Goal: Task Accomplishment & Management: Use online tool/utility

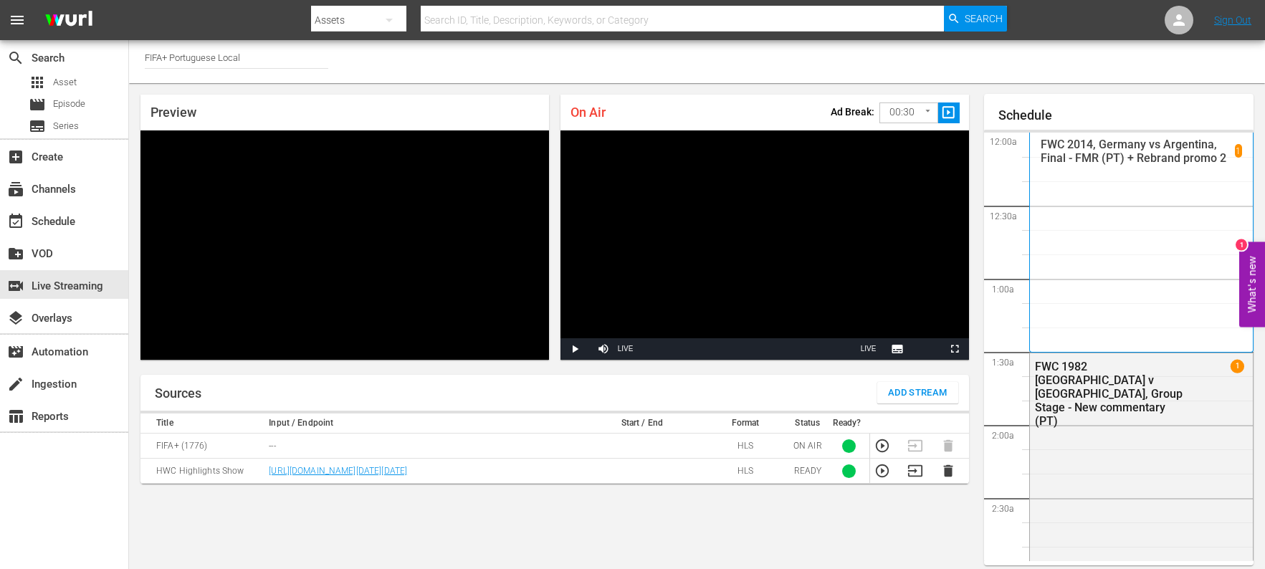
scroll to position [1084, 0]
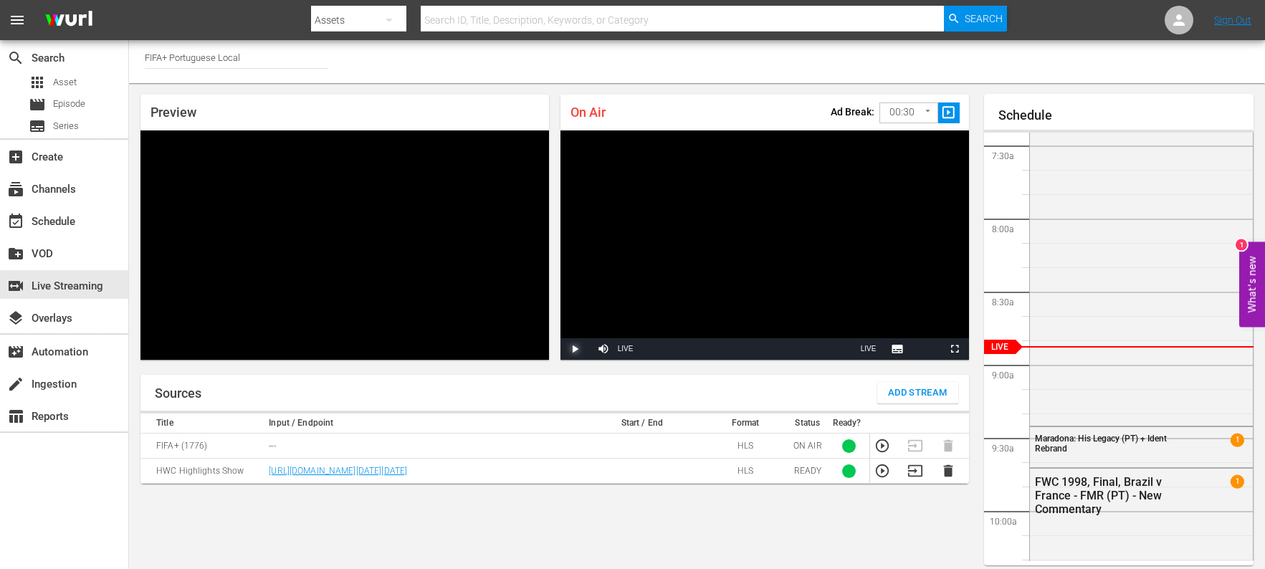
click at [575, 349] on span "Video Player" at bounding box center [575, 349] width 0 height 0
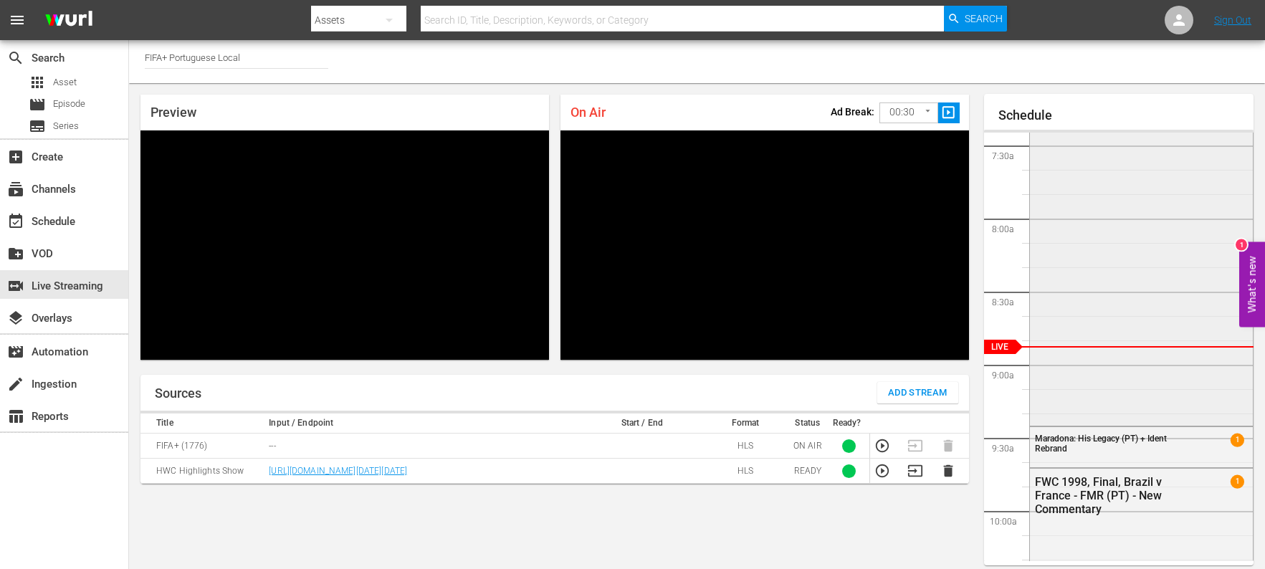
click at [1100, 350] on div "FWC 1994, [GEOGRAPHIC_DATA] v [GEOGRAPHIC_DATA], Final - FMR (PT) 1" at bounding box center [1142, 238] width 224 height 370
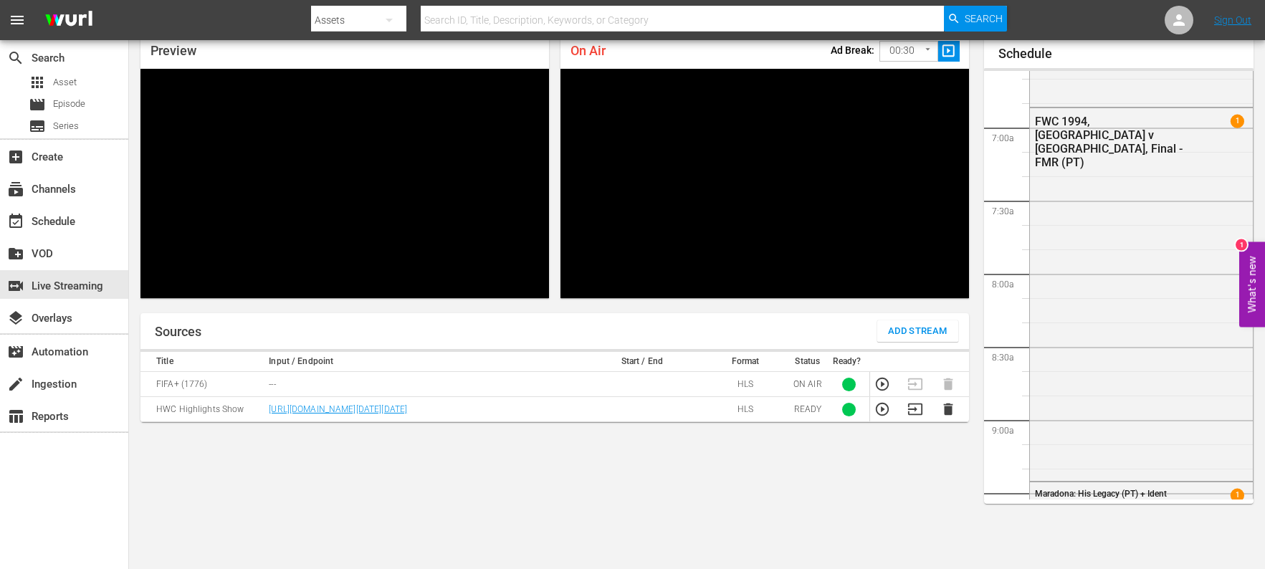
scroll to position [967, 0]
click at [1092, 230] on div "FWC 1994, [GEOGRAPHIC_DATA] v [GEOGRAPHIC_DATA], Final - FMR (PT) 1" at bounding box center [1142, 293] width 224 height 370
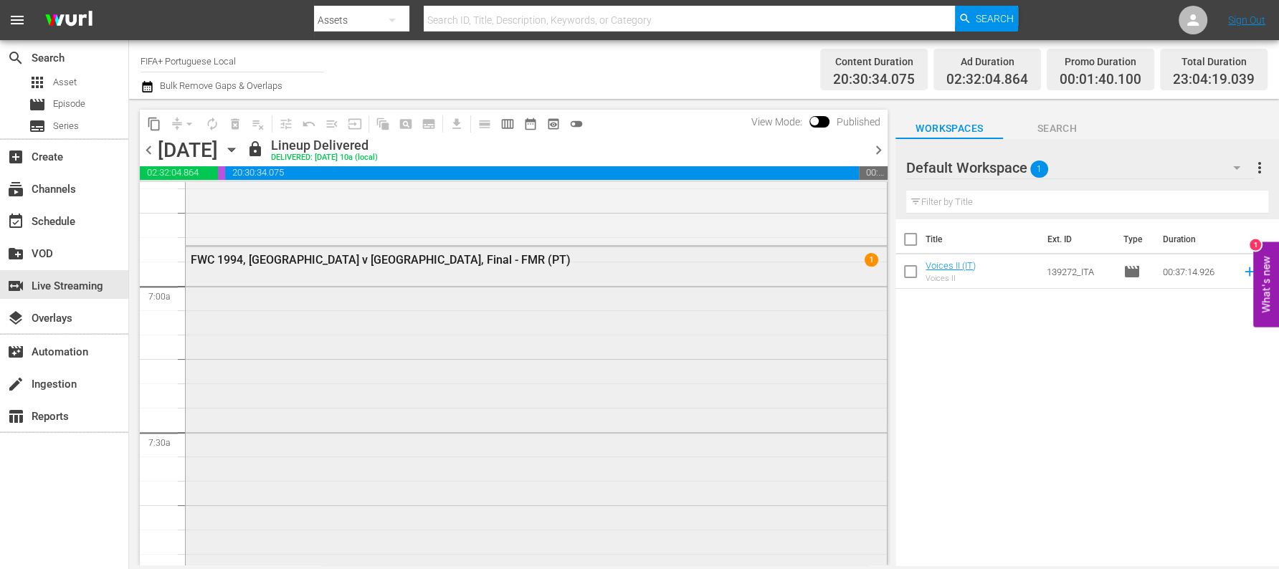
scroll to position [1942, 0]
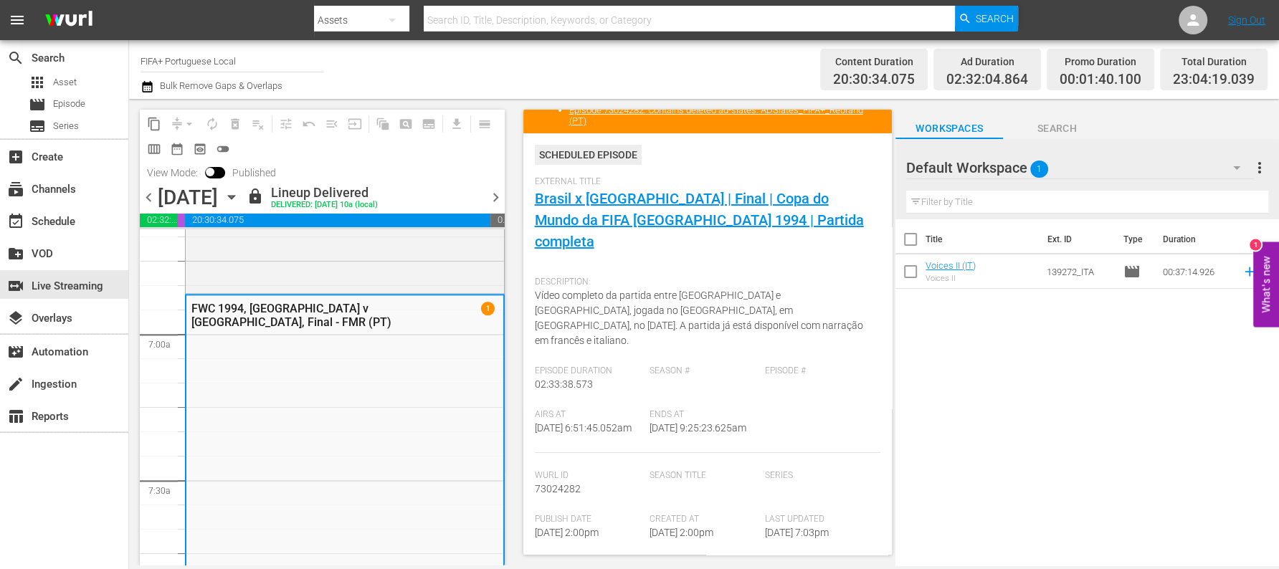
scroll to position [65, 0]
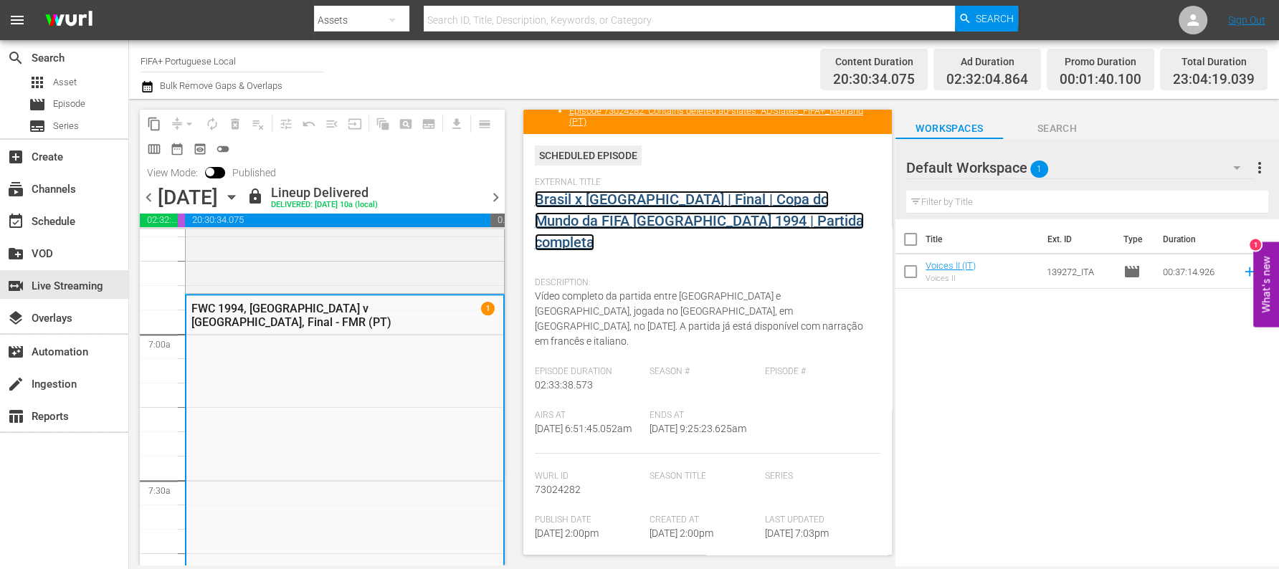
click at [628, 199] on link "Brasil x [GEOGRAPHIC_DATA] | Final | Copa do Mundo da FIFA [GEOGRAPHIC_DATA] 19…" at bounding box center [699, 221] width 329 height 60
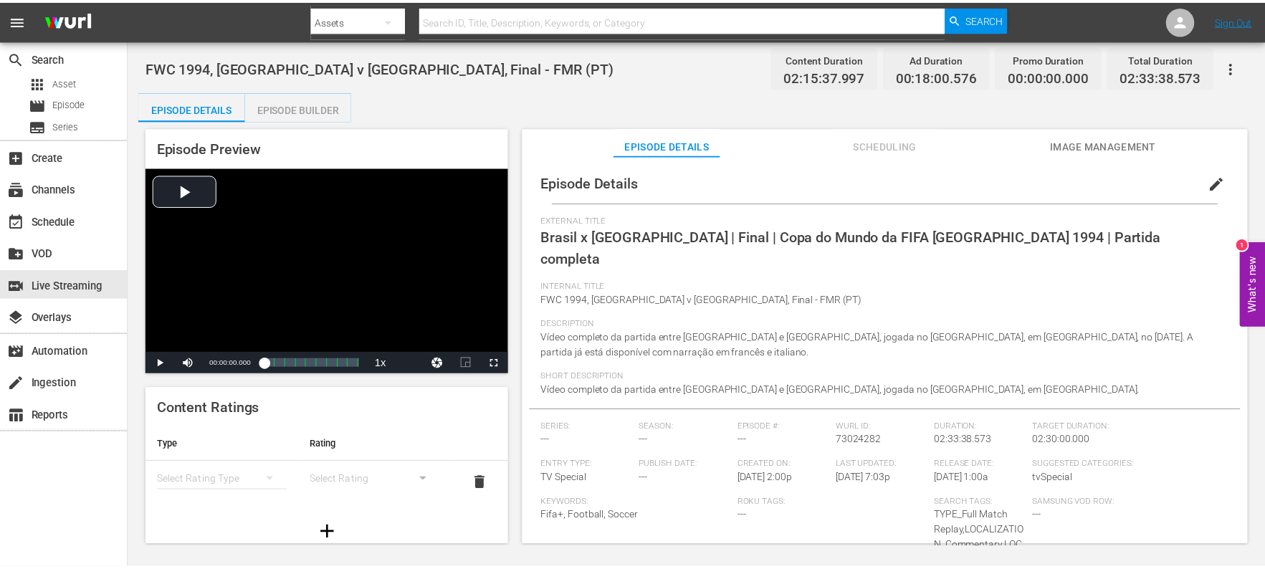
scroll to position [153, 0]
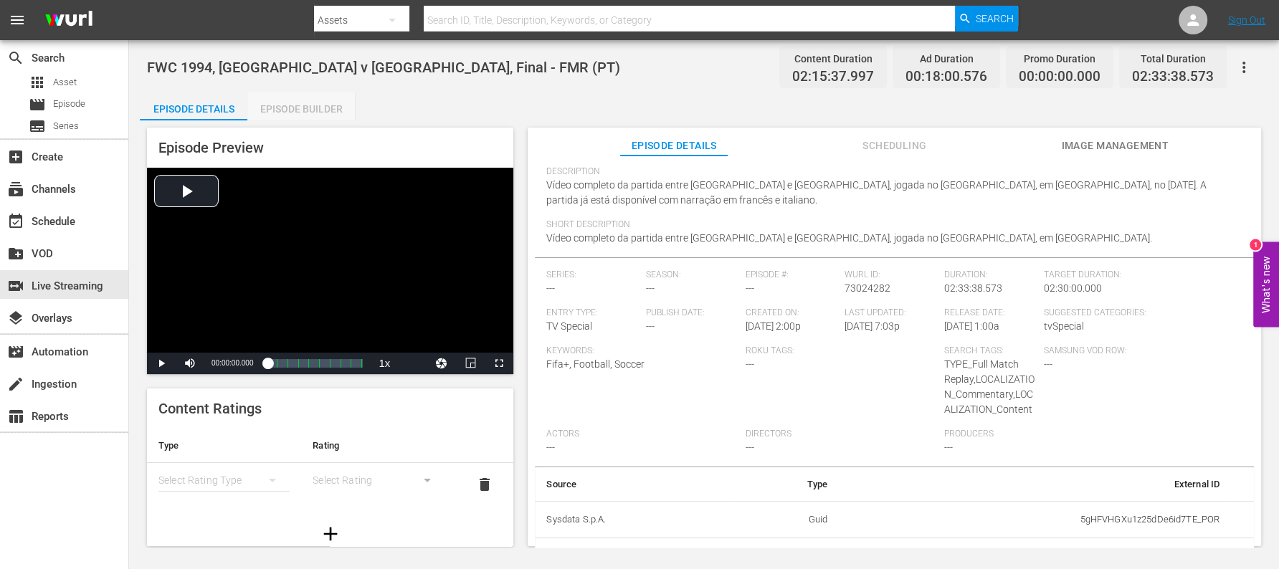
click at [301, 111] on div "Episode Builder" at bounding box center [301, 109] width 108 height 34
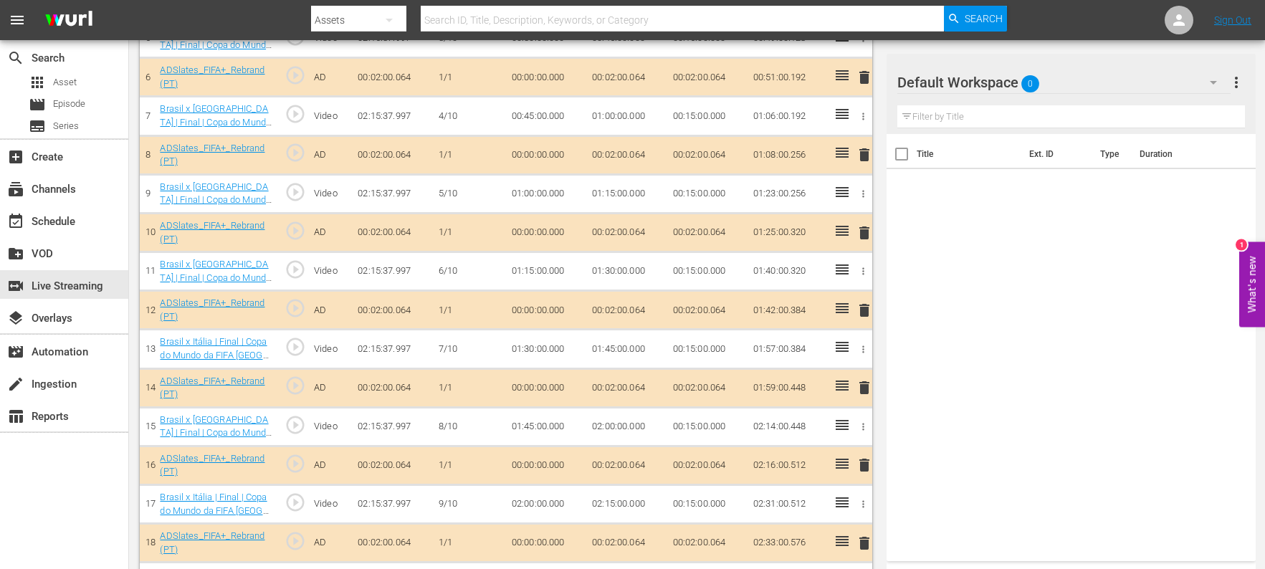
scroll to position [670, 0]
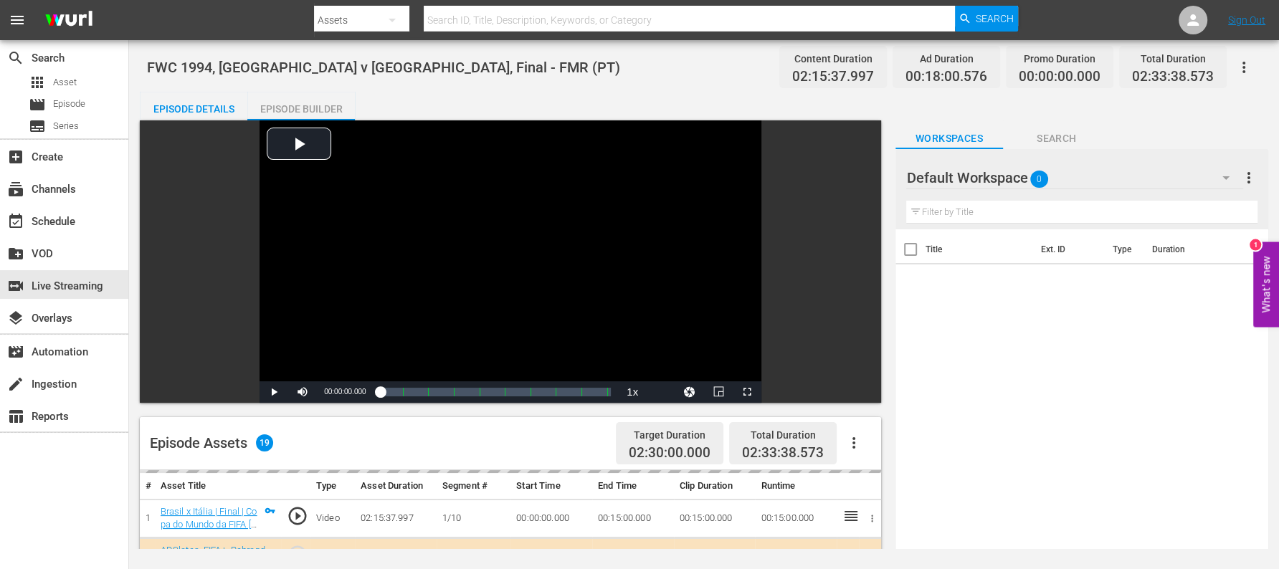
scroll to position [72, 0]
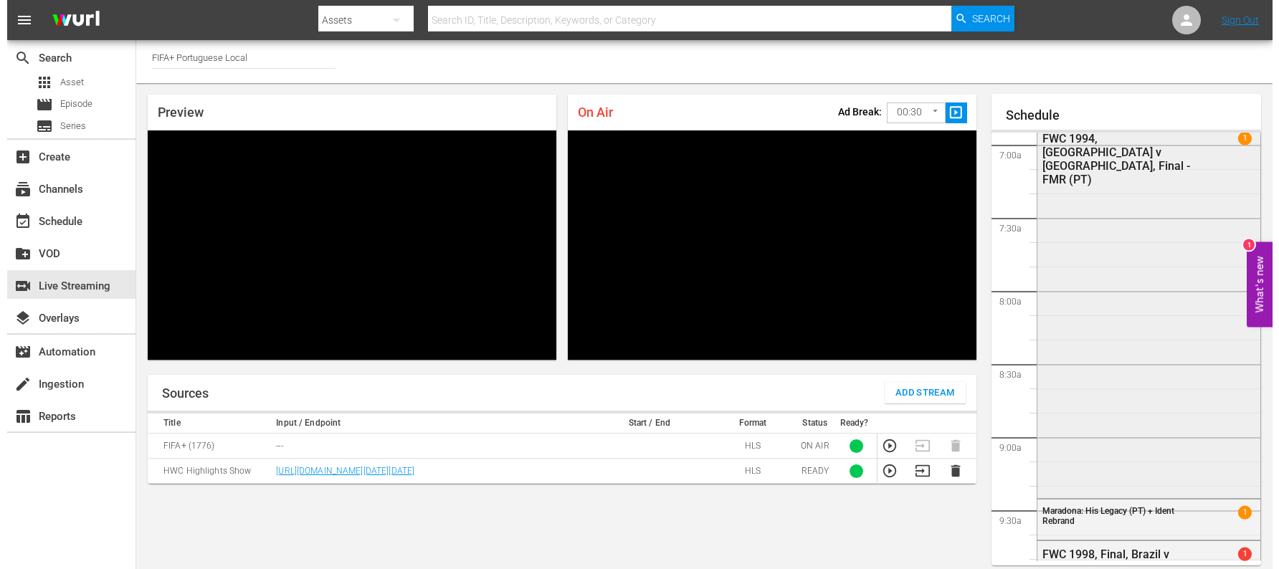
scroll to position [1011, 0]
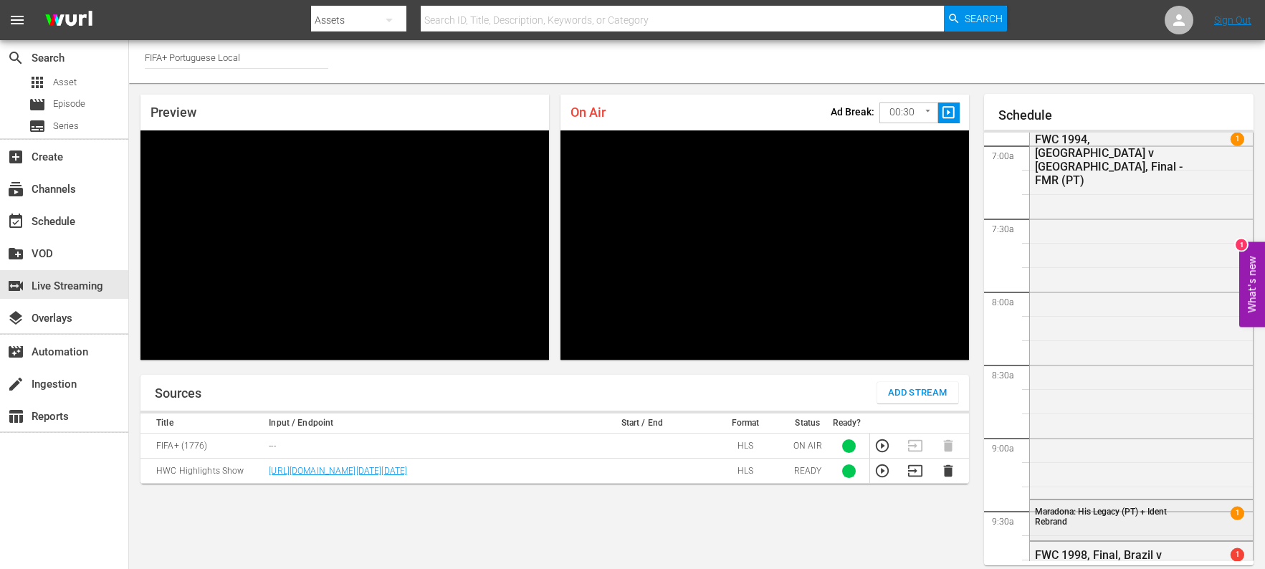
click at [1143, 525] on div "Maradona: His Legacy (PT) + Ident Rebrand" at bounding box center [1110, 517] width 150 height 20
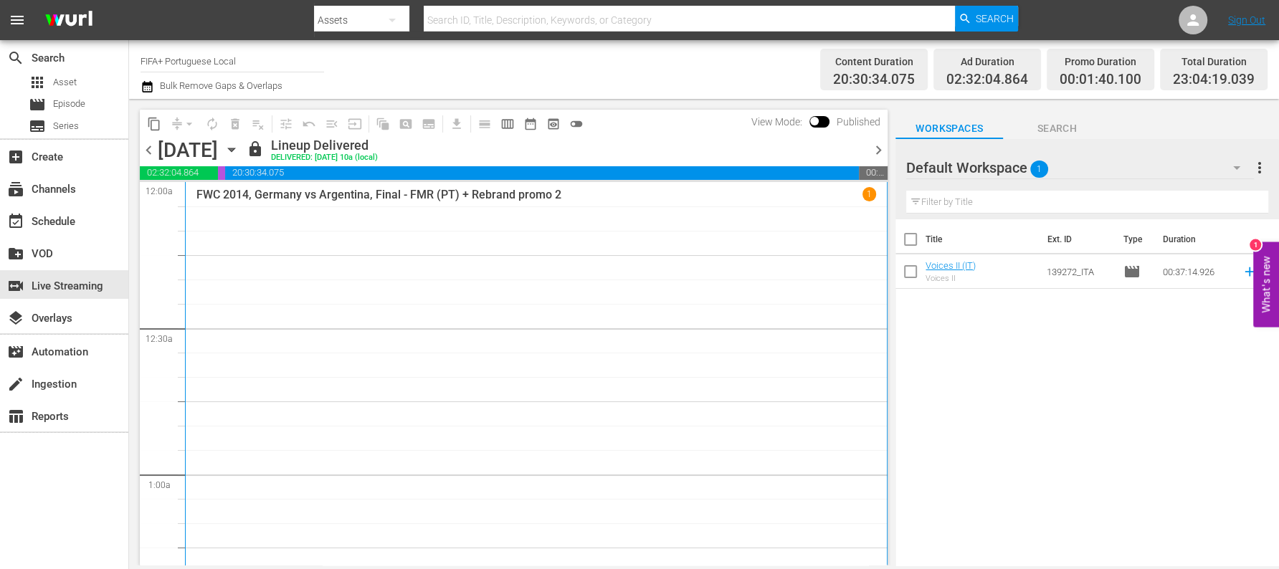
click at [391, 257] on div "FWC 2014, Germany vs Argentina, Final - FMR (PT) + Rebrand promo 2 1" at bounding box center [536, 401] width 680 height 429
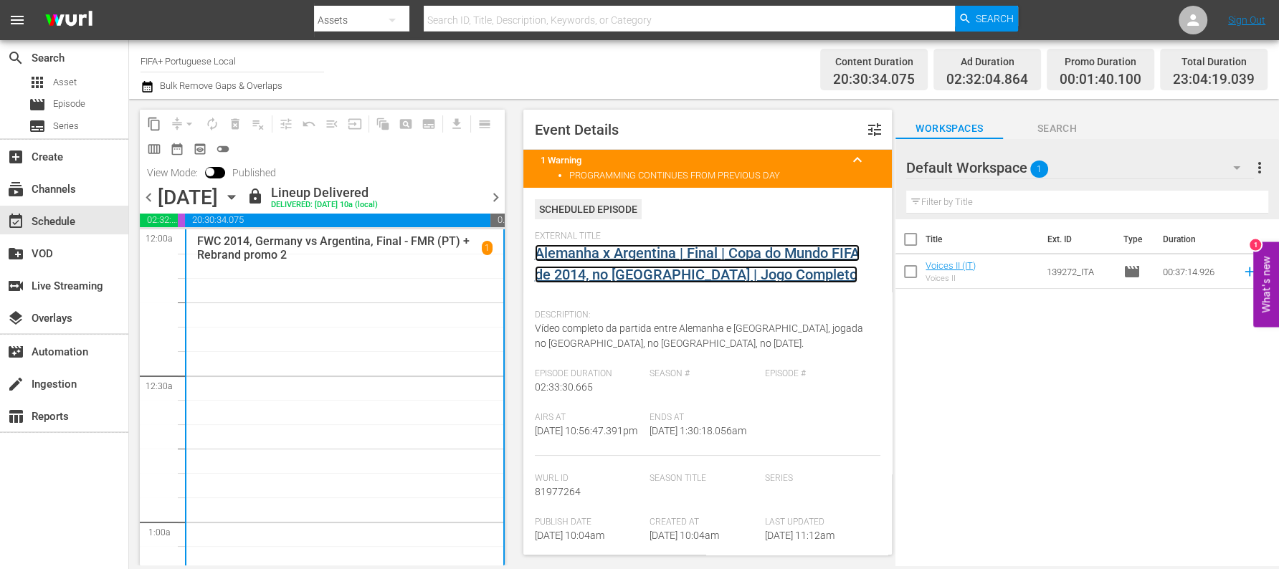
click at [710, 247] on link "Alemanha x Argentina | Final | Copa do Mundo FIFA de 2014, no [GEOGRAPHIC_DATA]…" at bounding box center [697, 263] width 325 height 39
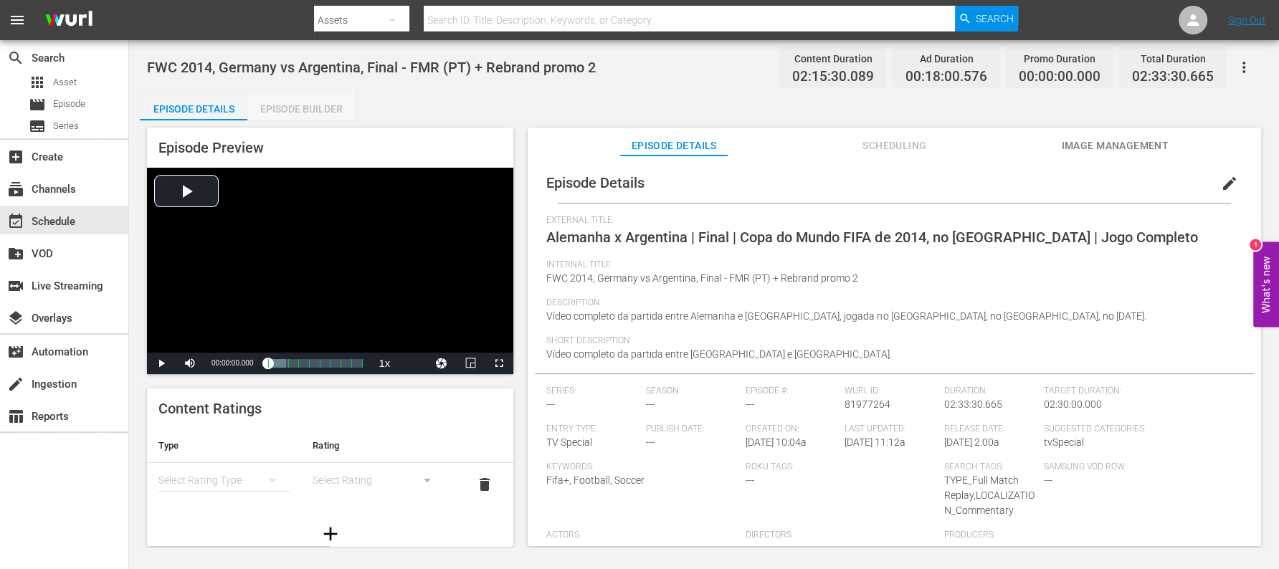
click at [298, 104] on div "Episode Builder" at bounding box center [301, 109] width 108 height 34
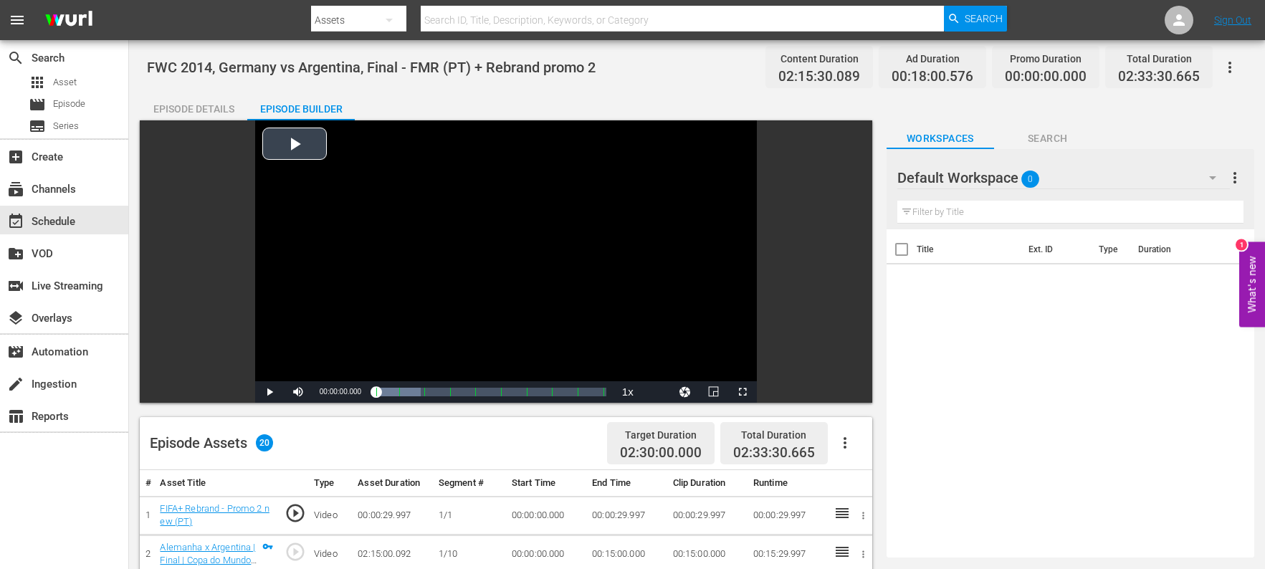
click at [284, 135] on div "Video Player" at bounding box center [506, 250] width 502 height 261
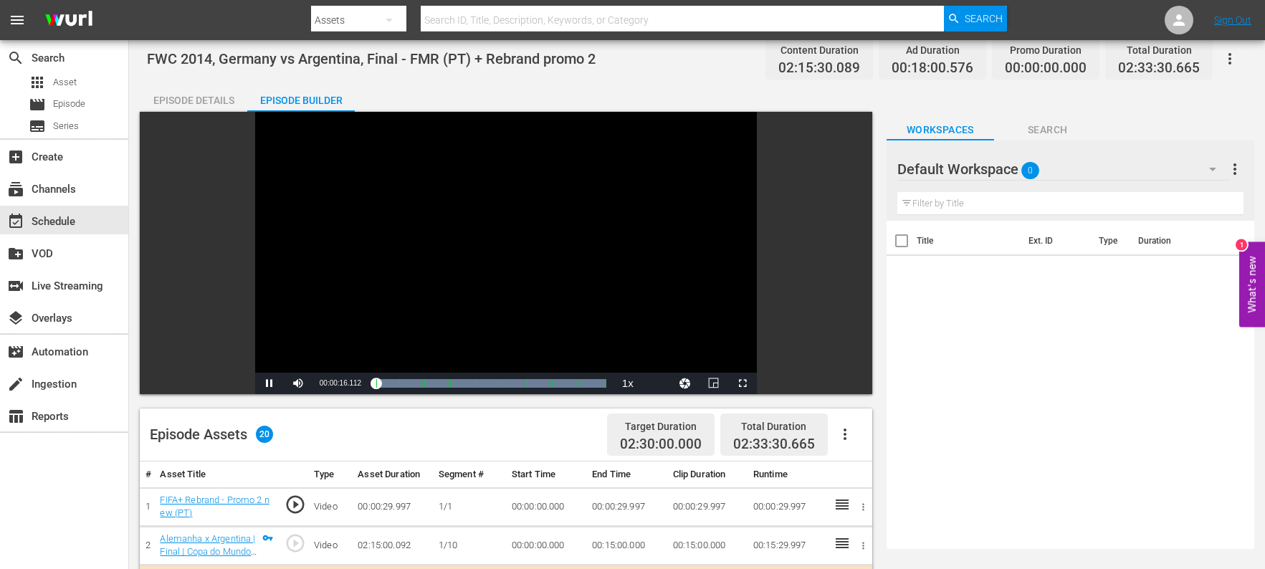
scroll to position [8, 0]
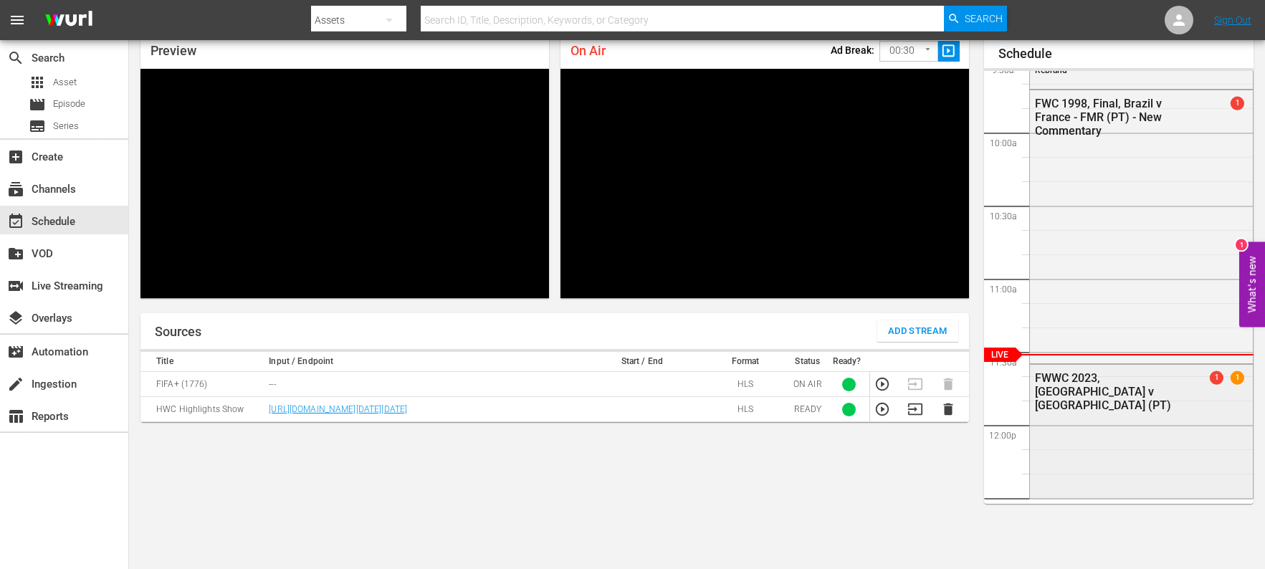
scroll to position [1402, 0]
